Goal: Information Seeking & Learning: Learn about a topic

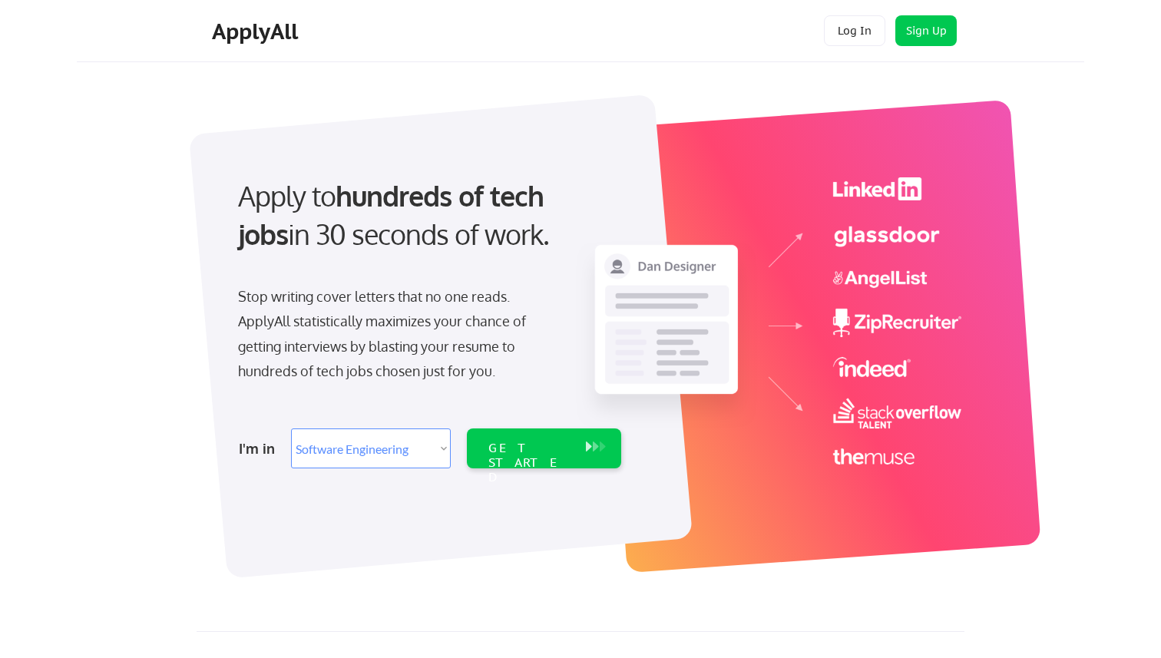
select select ""engineering""
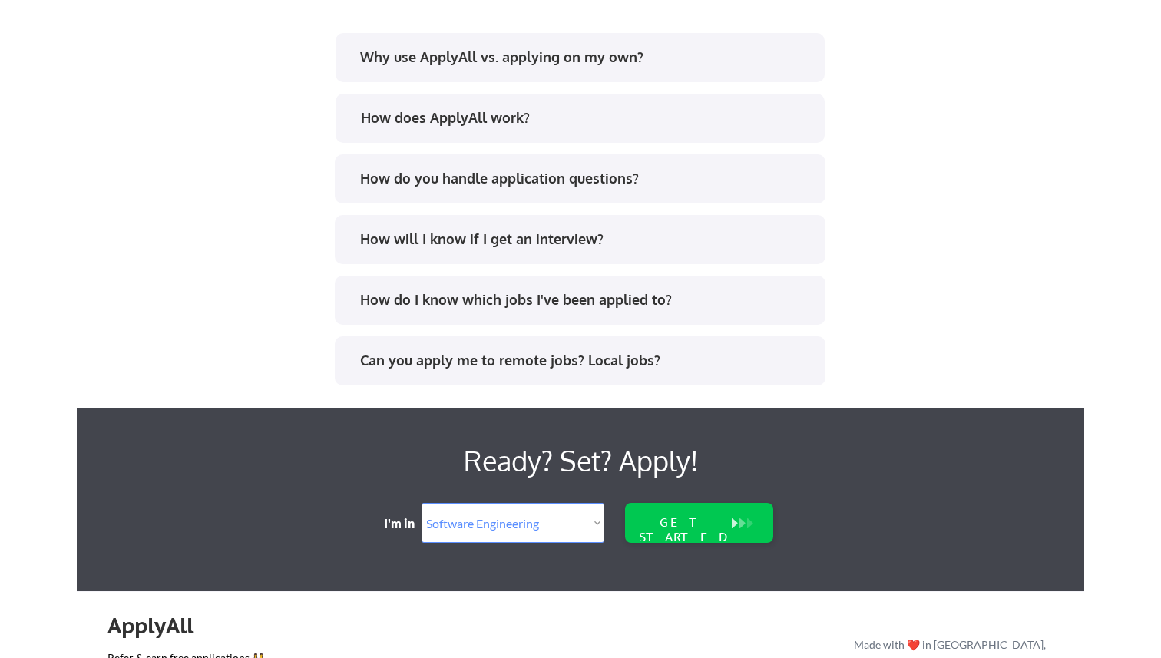
scroll to position [3182, 0]
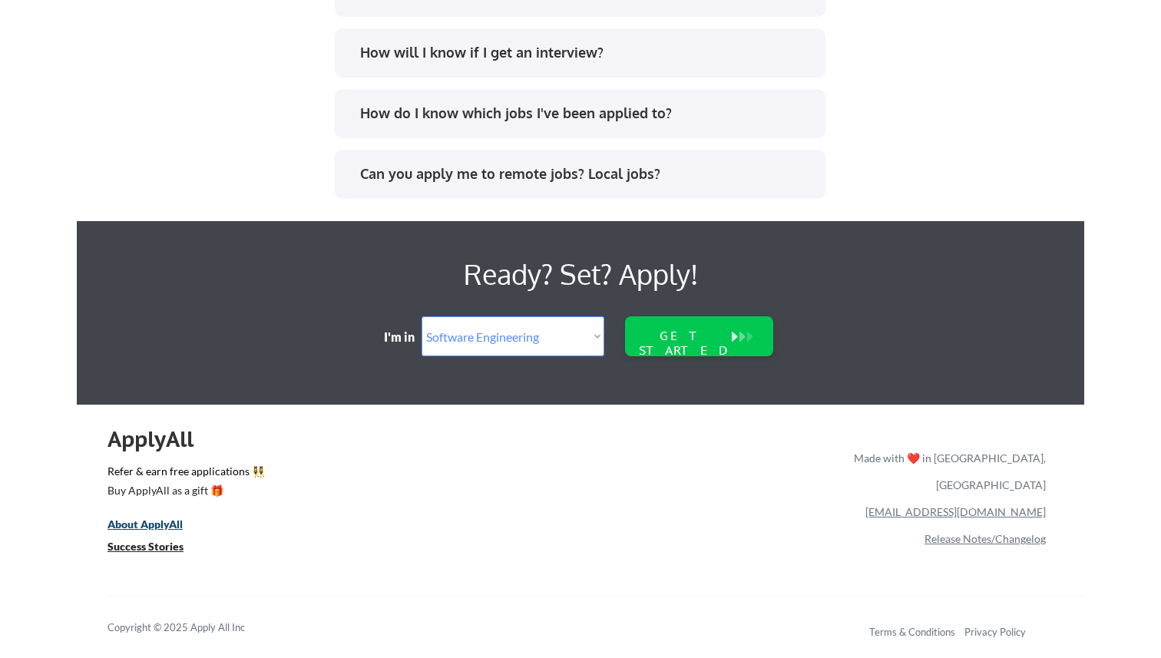
click at [161, 521] on u "About ApplyAll" at bounding box center [145, 524] width 75 height 13
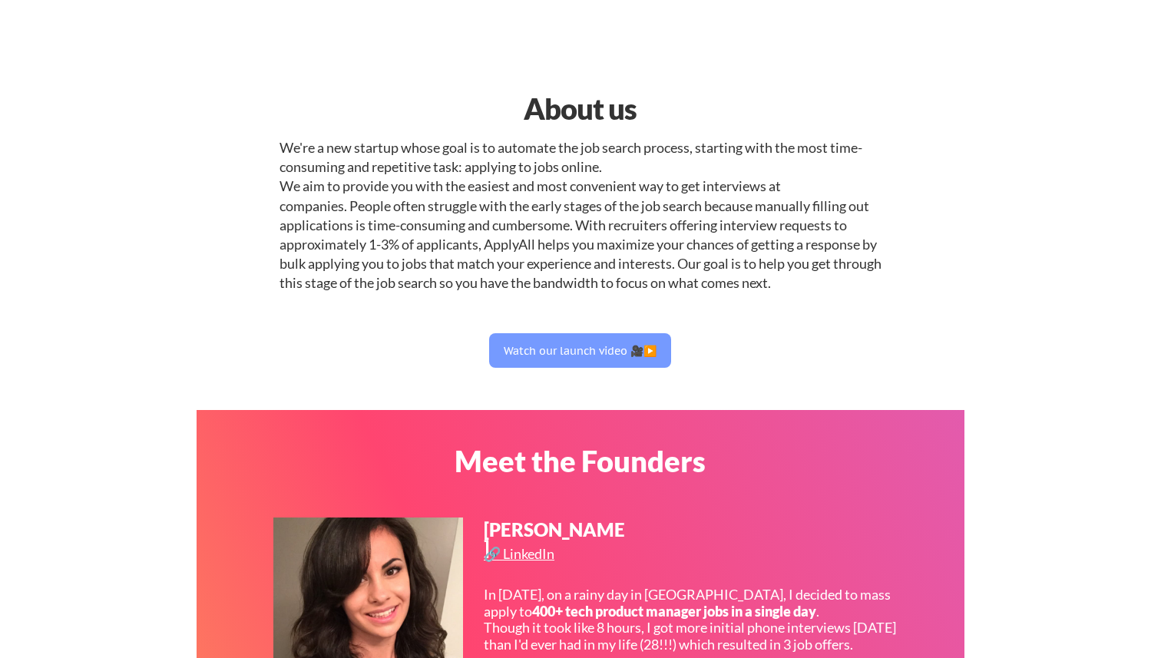
select select ""engineering""
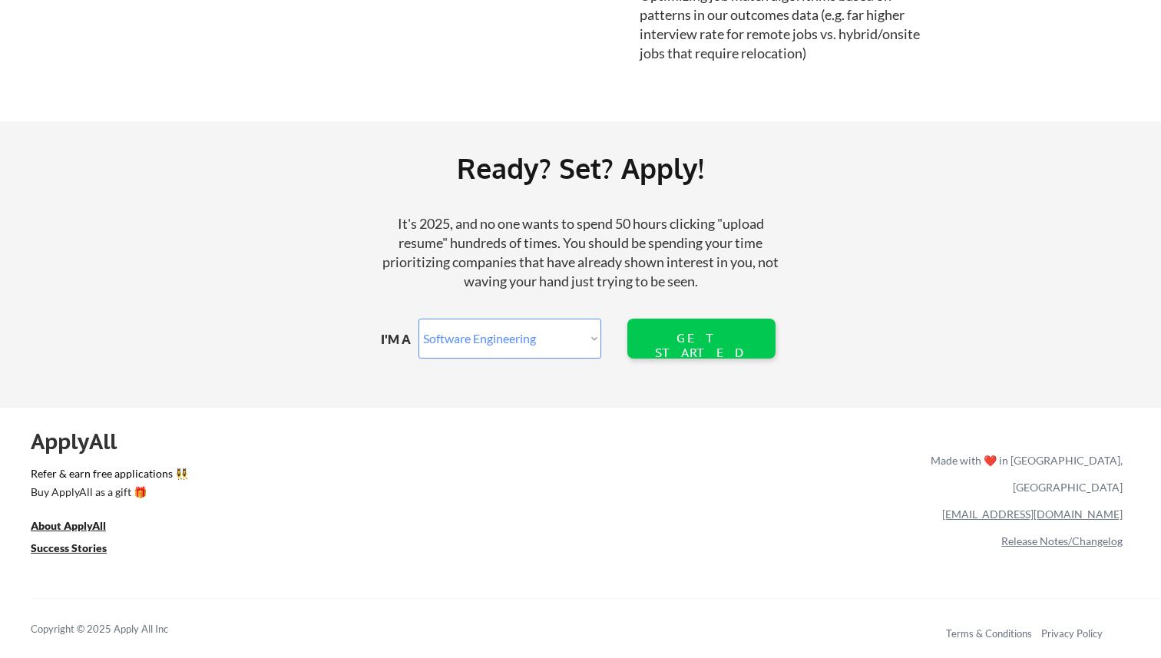
scroll to position [1732, 0]
click at [100, 543] on u "Success Stories" at bounding box center [69, 548] width 76 height 13
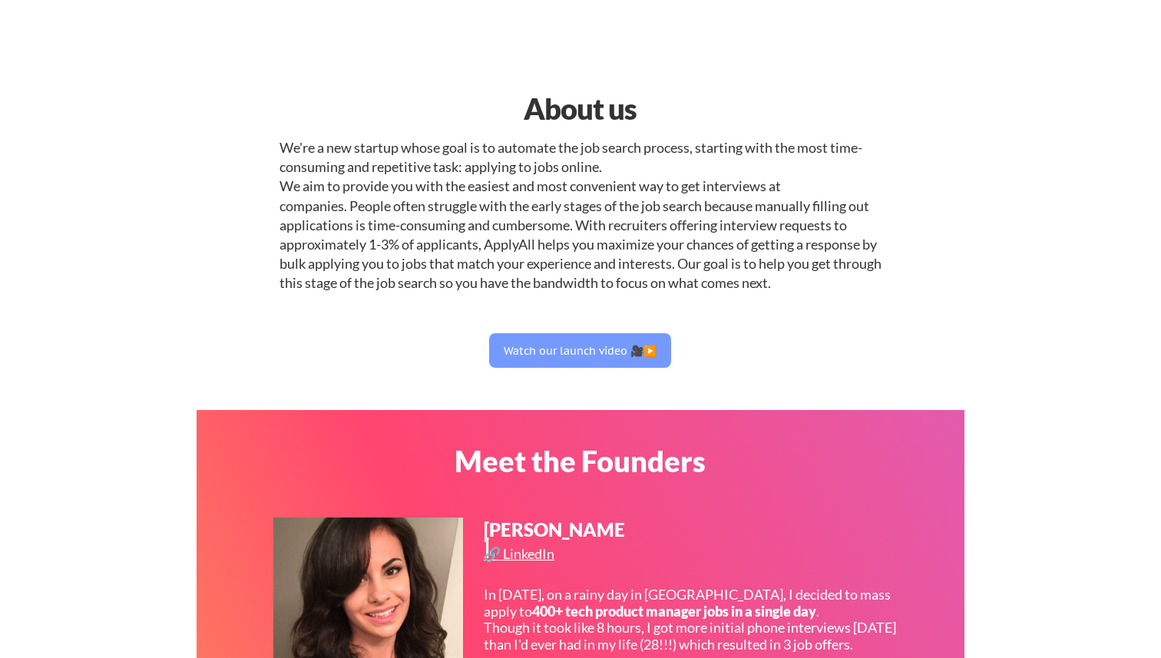
select select ""engineering""
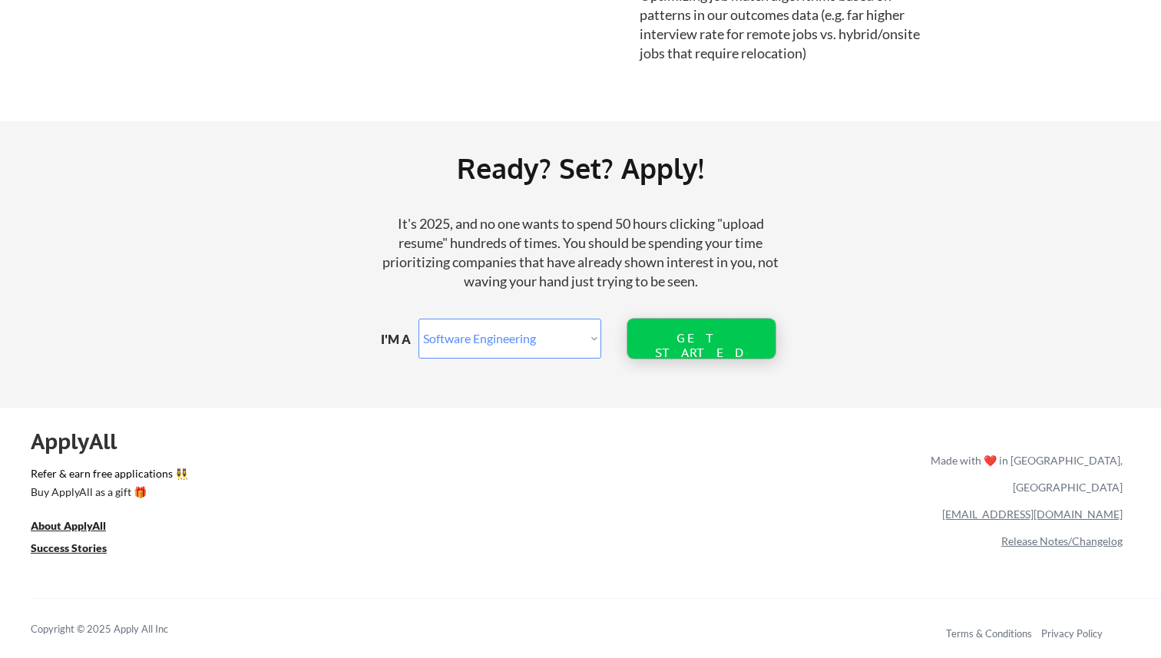
click at [654, 340] on div "GET STARTED" at bounding box center [701, 345] width 98 height 29
